Goal: Information Seeking & Learning: Get advice/opinions

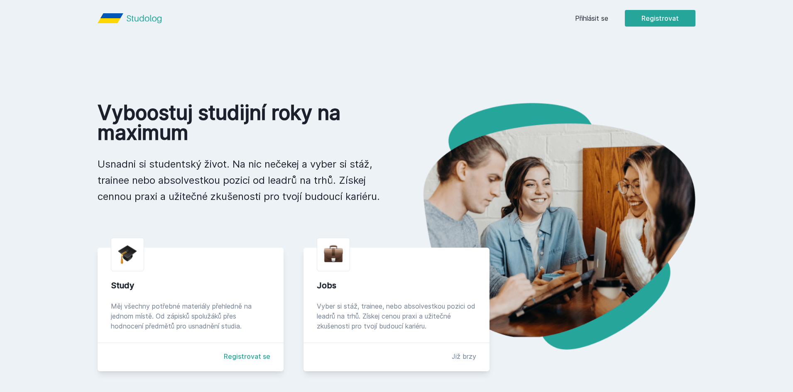
click at [397, 51] on button "Ne" at bounding box center [398, 53] width 30 height 21
click at [600, 15] on link "Přihlásit se" at bounding box center [591, 18] width 33 height 10
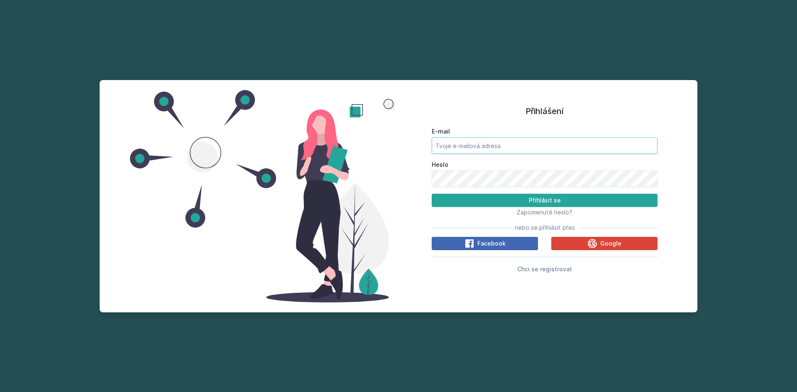
type input "[EMAIL_ADDRESS][DOMAIN_NAME]"
click at [553, 202] on button "Přihlásit se" at bounding box center [545, 200] width 226 height 13
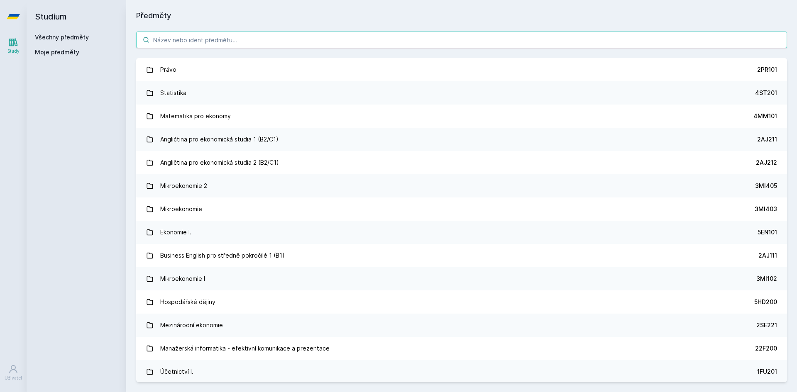
click at [216, 35] on input "search" at bounding box center [461, 40] width 651 height 17
paste input "4IT514"
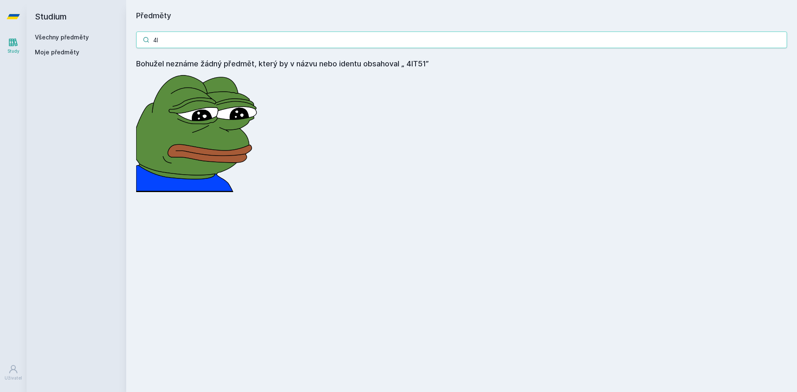
type input "4"
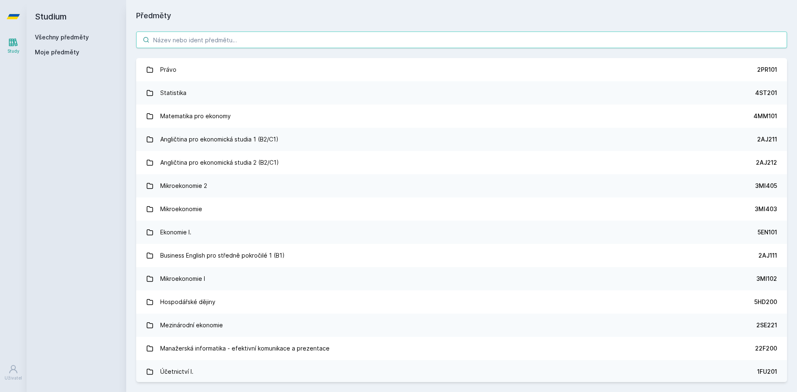
click at [262, 39] on input "search" at bounding box center [461, 40] width 651 height 17
paste input "Inovace informačních systémů"
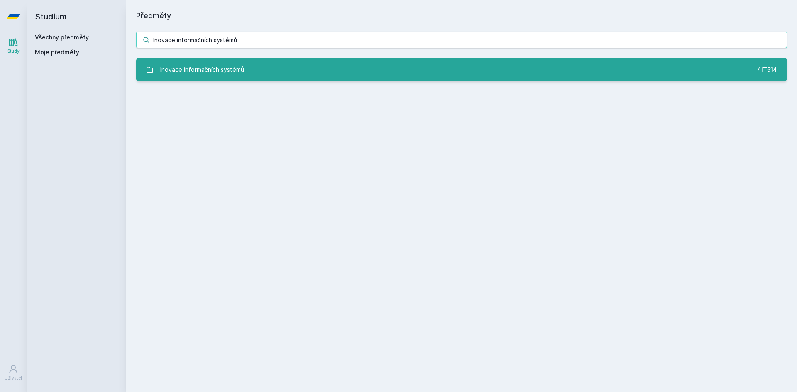
type input "Inovace informačních systémů"
click at [263, 76] on link "Inovace informačních systémů 4IT514" at bounding box center [461, 69] width 651 height 23
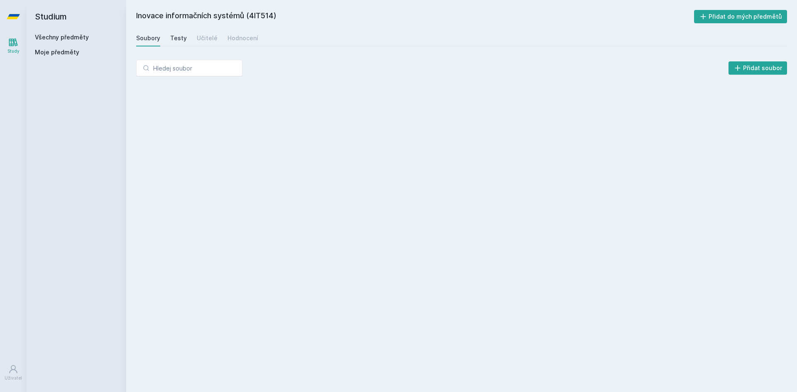
click at [171, 37] on div "Testy" at bounding box center [178, 38] width 17 height 8
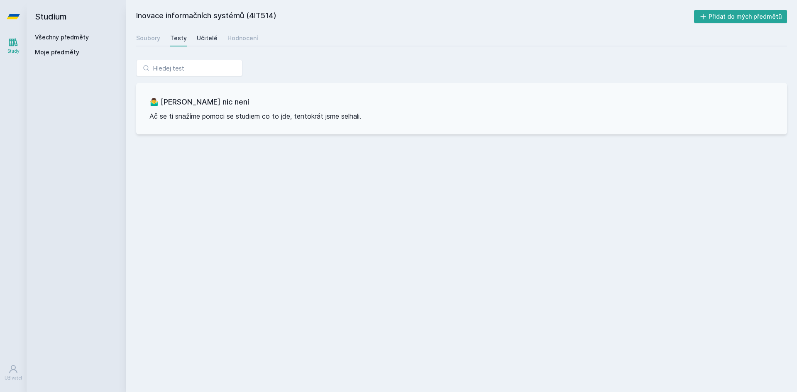
click at [200, 36] on div "Učitelé" at bounding box center [207, 38] width 21 height 8
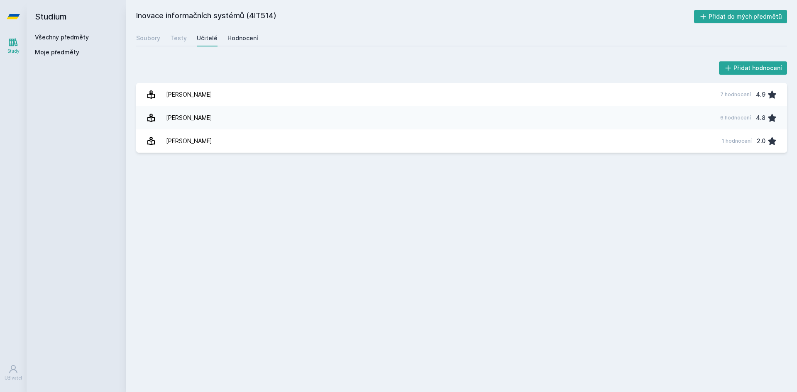
click at [238, 39] on div "Hodnocení" at bounding box center [243, 38] width 31 height 8
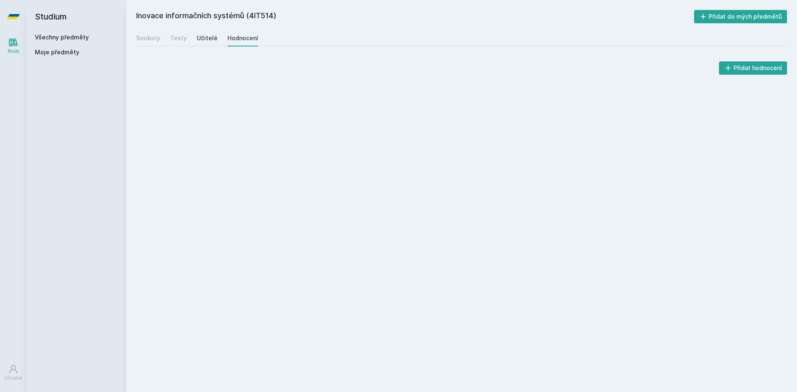
click at [205, 35] on div "Učitelé" at bounding box center [207, 38] width 21 height 8
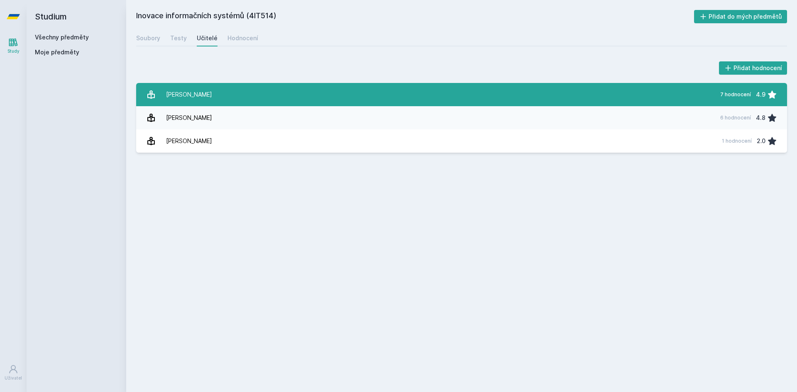
click at [243, 96] on link "[PERSON_NAME] 7 hodnocení 4.9" at bounding box center [461, 94] width 651 height 23
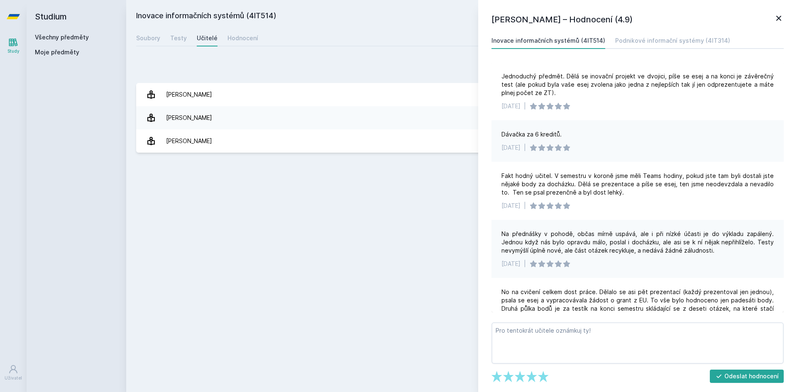
click at [252, 263] on div "Inovace informačních systémů (4IT514) Přidat do mých předmětů [GEOGRAPHIC_DATA]…" at bounding box center [461, 196] width 651 height 372
click at [775, 19] on icon at bounding box center [779, 18] width 10 height 10
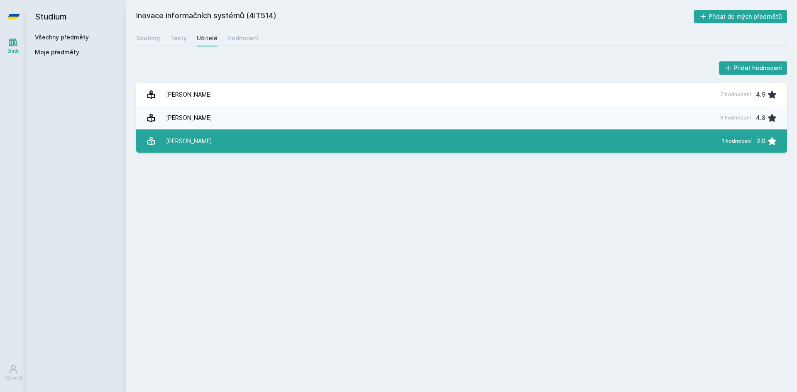
click at [490, 147] on link "[PERSON_NAME] 1 hodnocení 2.0" at bounding box center [461, 141] width 651 height 23
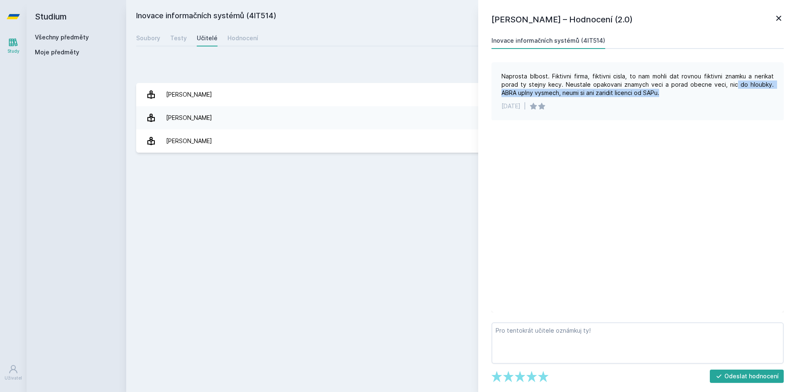
drag, startPoint x: 722, startPoint y: 83, endPoint x: 766, endPoint y: 90, distance: 44.9
click at [766, 90] on div "Naprosta blbost. Fiktivni firma, fiktivni cisla, to nam mohli dat rovnou fiktiv…" at bounding box center [638, 84] width 272 height 25
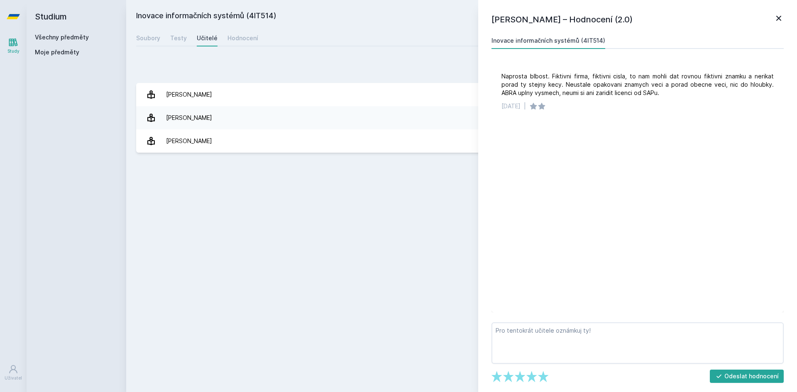
drag, startPoint x: 712, startPoint y: 153, endPoint x: 693, endPoint y: 127, distance: 32.4
click at [713, 147] on div "Naprosta blbost. Fiktivni firma, fiktivni cisla, to nam mohli dat rovnou fiktiv…" at bounding box center [638, 187] width 292 height 250
drag, startPoint x: 441, startPoint y: 227, endPoint x: 452, endPoint y: 230, distance: 11.3
click at [452, 230] on div "Inovace informačních systémů (4IT514) Přidat do mých předmětů [GEOGRAPHIC_DATA]…" at bounding box center [461, 196] width 651 height 372
click at [777, 19] on icon at bounding box center [779, 18] width 10 height 10
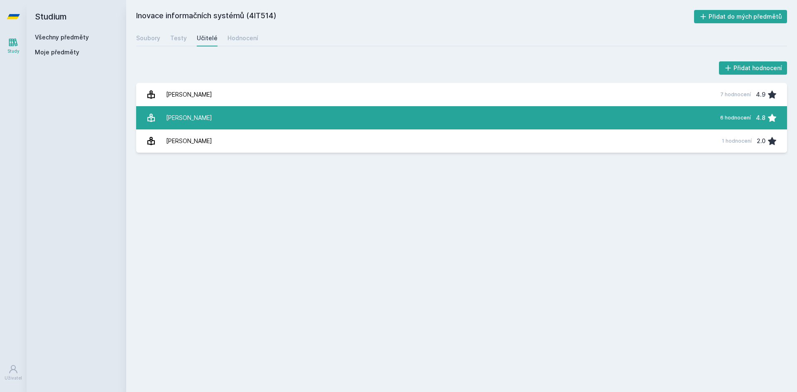
click at [309, 115] on link "[PERSON_NAME] 6 hodnocení 4.8" at bounding box center [461, 117] width 651 height 23
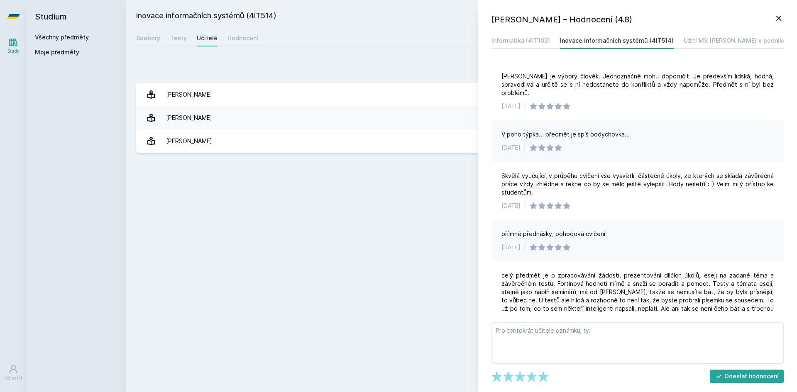
click at [368, 167] on div "Inovace informačních systémů (4IT514) Přidat do mých předmětů [GEOGRAPHIC_DATA]…" at bounding box center [461, 196] width 651 height 372
click at [779, 18] on icon at bounding box center [779, 18] width 10 height 10
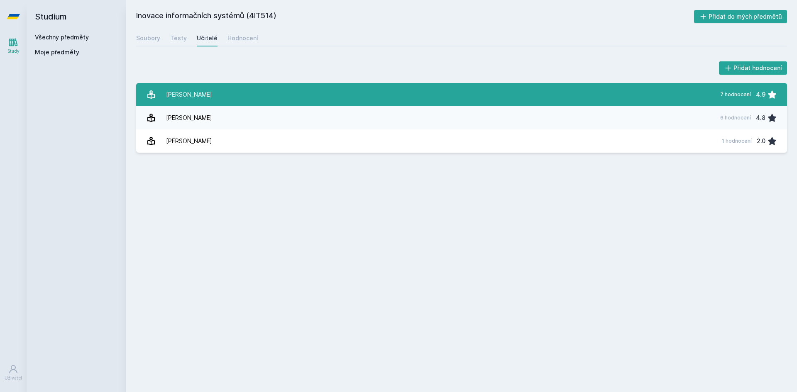
click at [436, 97] on link "[PERSON_NAME] 7 hodnocení 4.9" at bounding box center [461, 94] width 651 height 23
